Goal: Entertainment & Leisure: Consume media (video, audio)

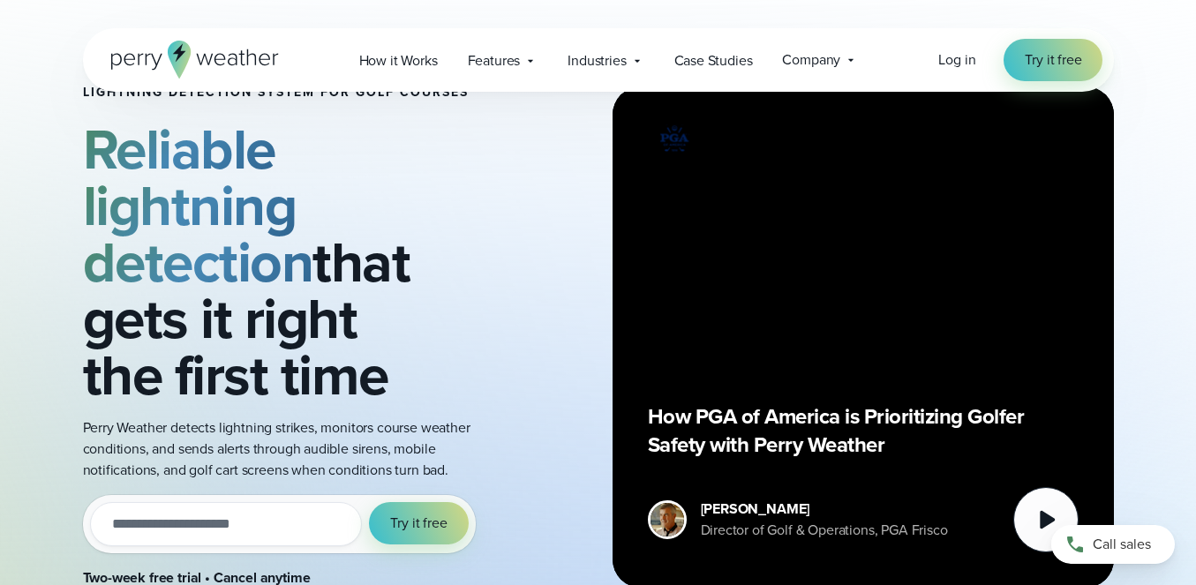
scroll to position [125, 0]
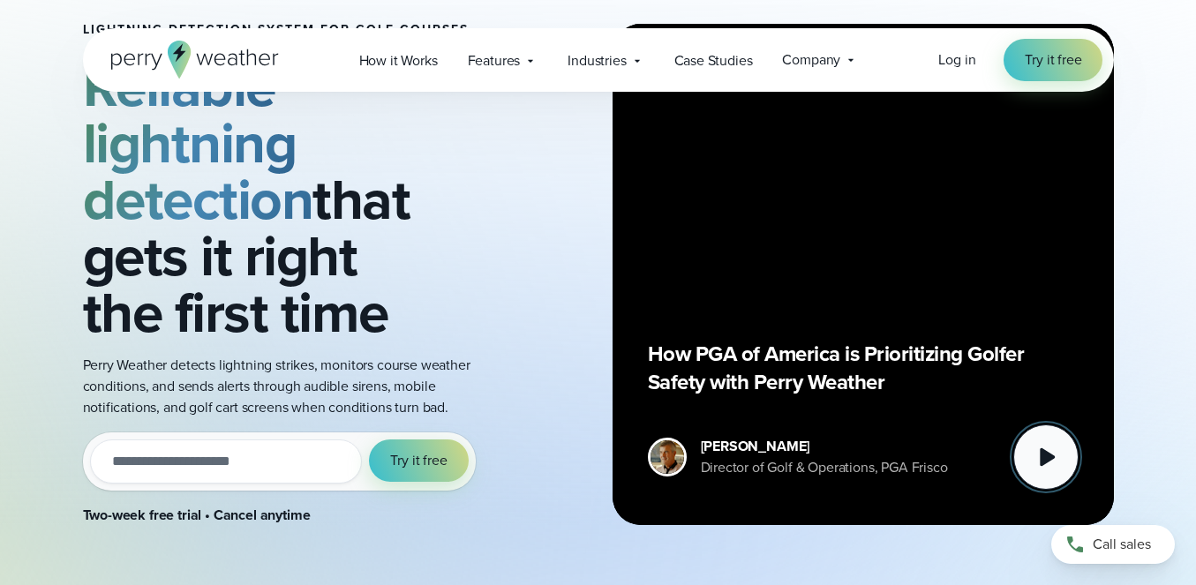
click at [1036, 460] on icon at bounding box center [1045, 457] width 35 height 35
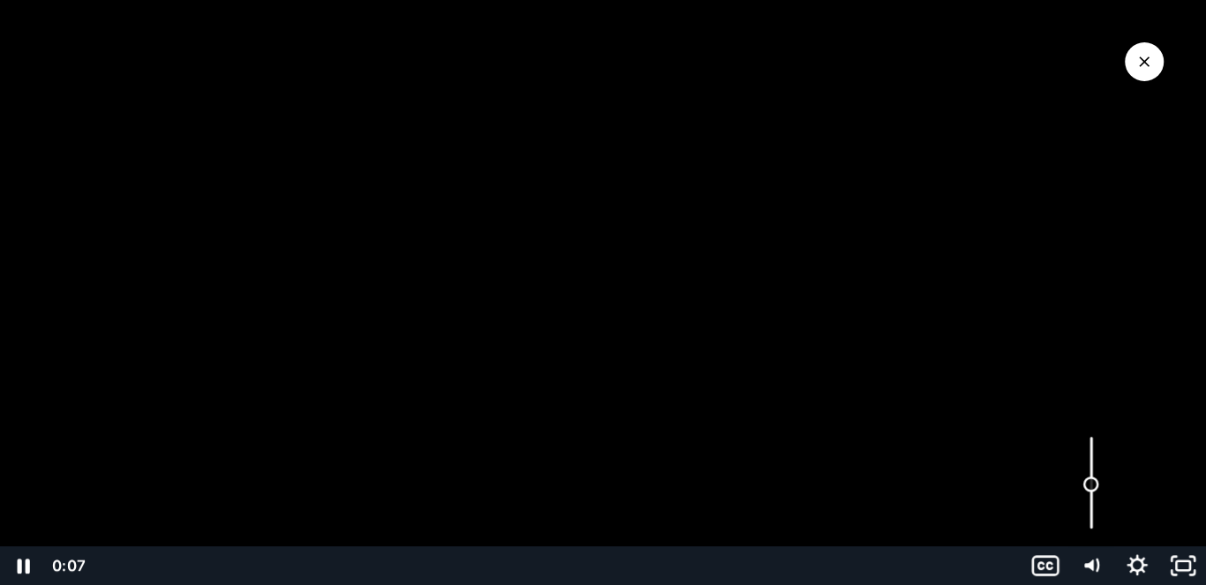
drag, startPoint x: 1094, startPoint y: 469, endPoint x: 1094, endPoint y: 494, distance: 25.6
click at [1094, 494] on div "Volume" at bounding box center [1091, 483] width 46 height 126
drag, startPoint x: 1094, startPoint y: 494, endPoint x: 1089, endPoint y: 513, distance: 19.1
click at [1089, 513] on div "Volume" at bounding box center [1091, 513] width 16 height 16
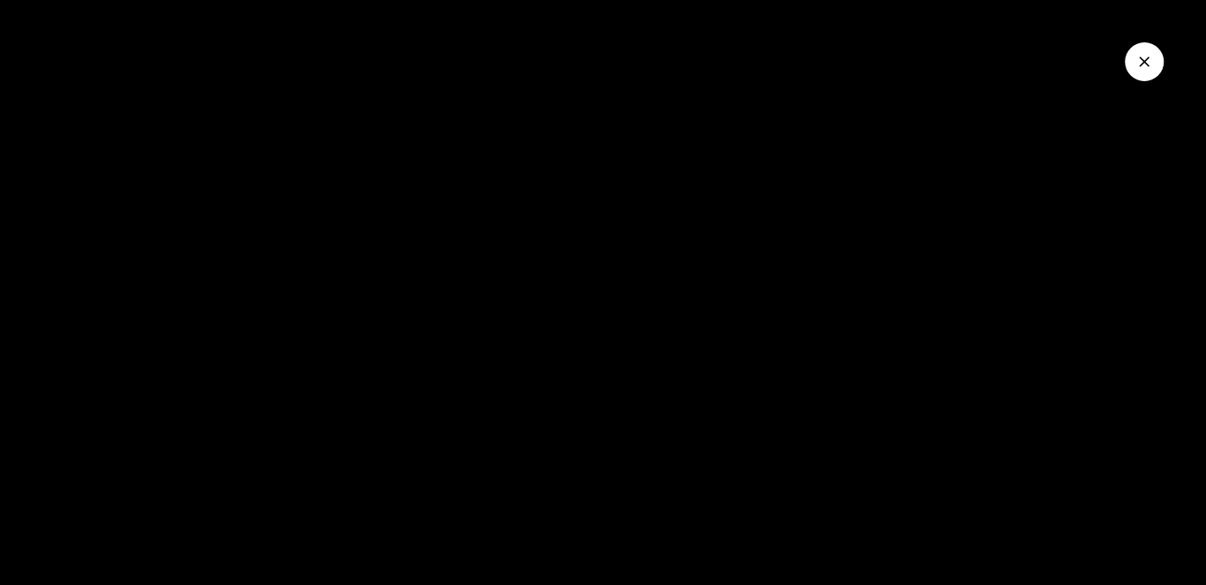
click at [1143, 59] on icon "Close Video" at bounding box center [1144, 62] width 18 height 18
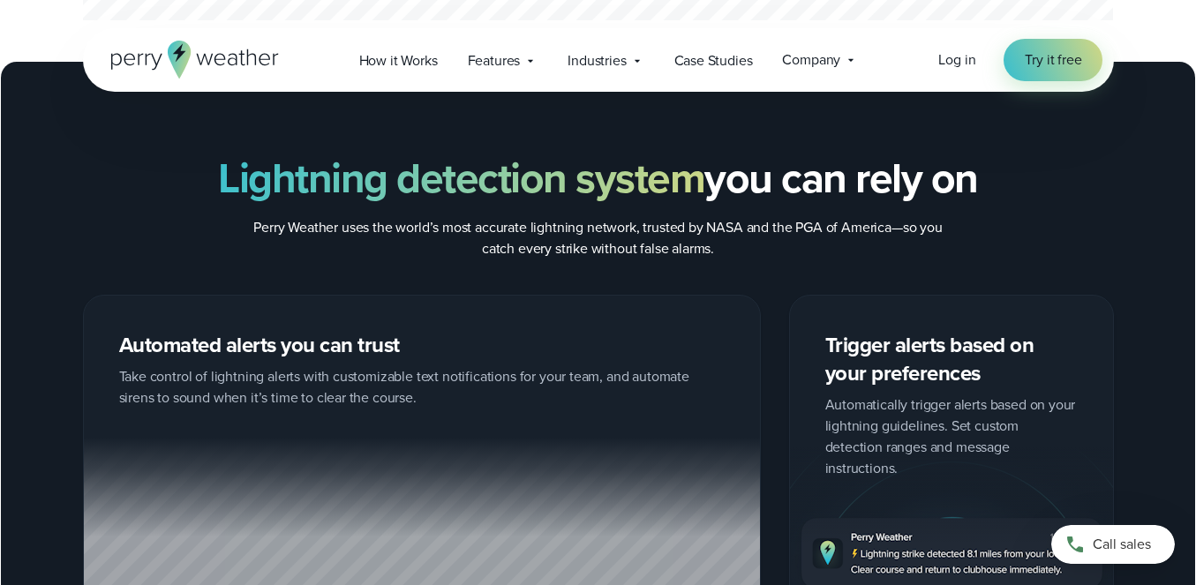
scroll to position [1639, 0]
